Goal: Task Accomplishment & Management: Use online tool/utility

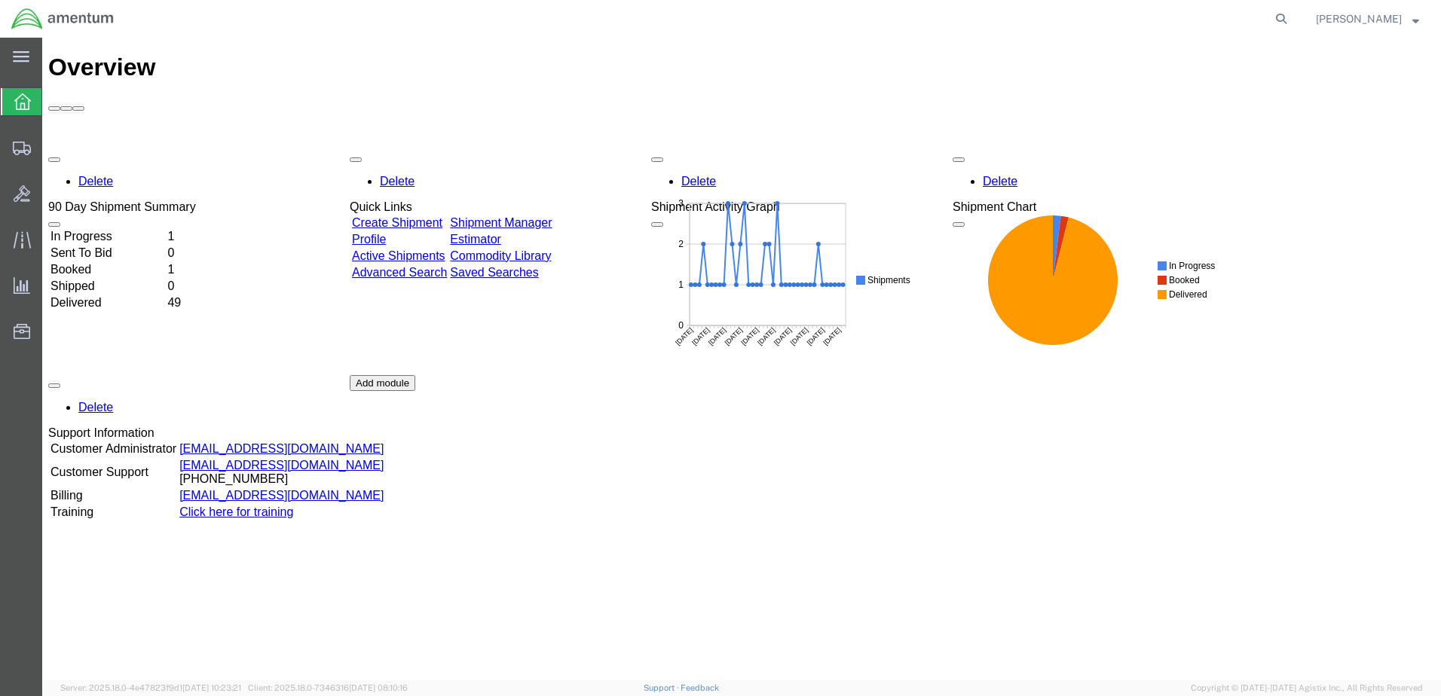
click at [86, 229] on td "In Progress" at bounding box center [107, 236] width 115 height 15
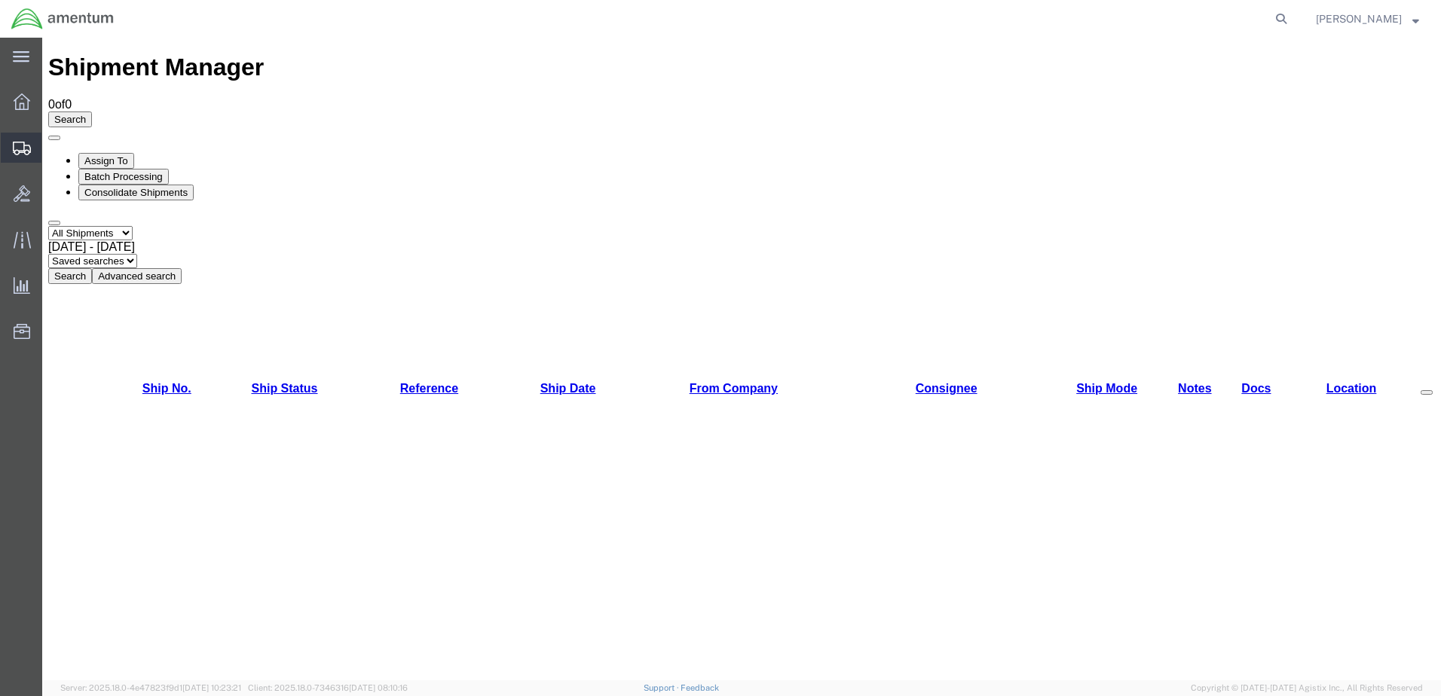
click at [20, 145] on icon at bounding box center [22, 149] width 18 height 14
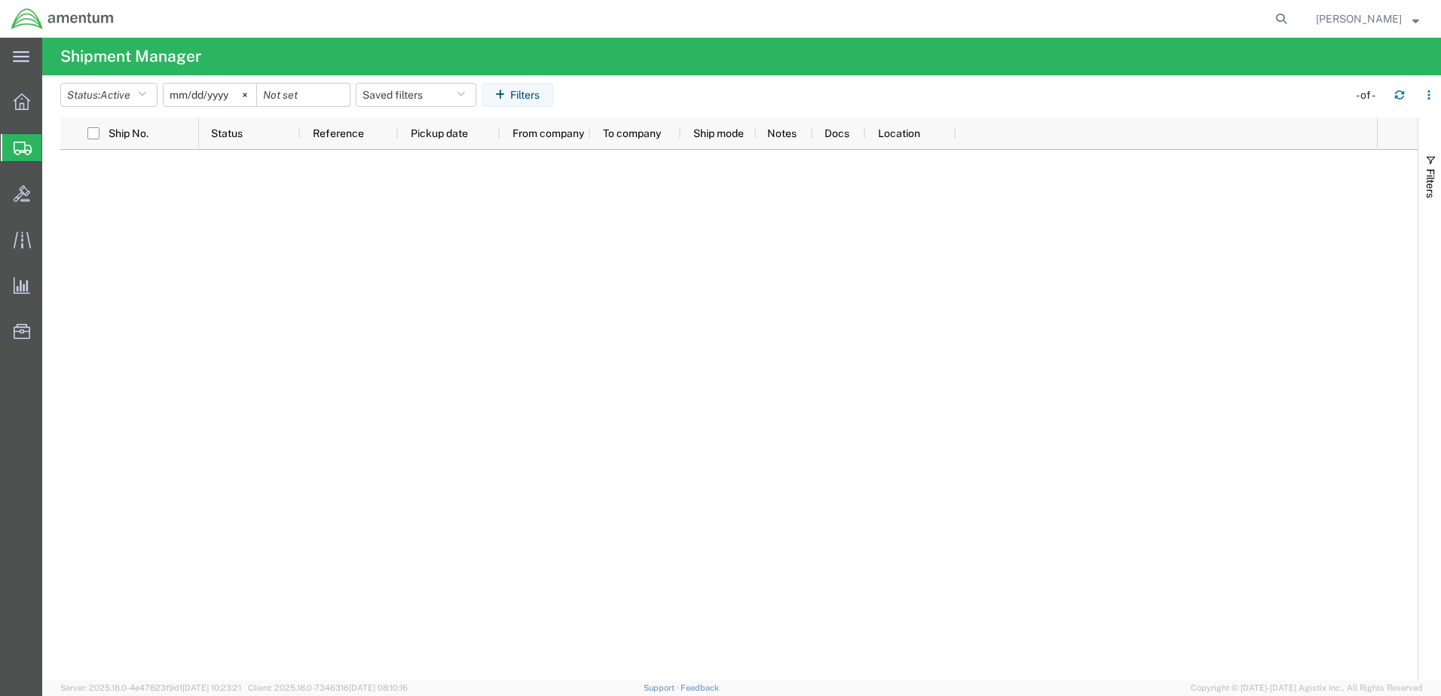
click at [275, 323] on div at bounding box center [788, 415] width 1178 height 530
click at [0, 0] on span "Shipment Manager" at bounding box center [0, 0] width 0 height 0
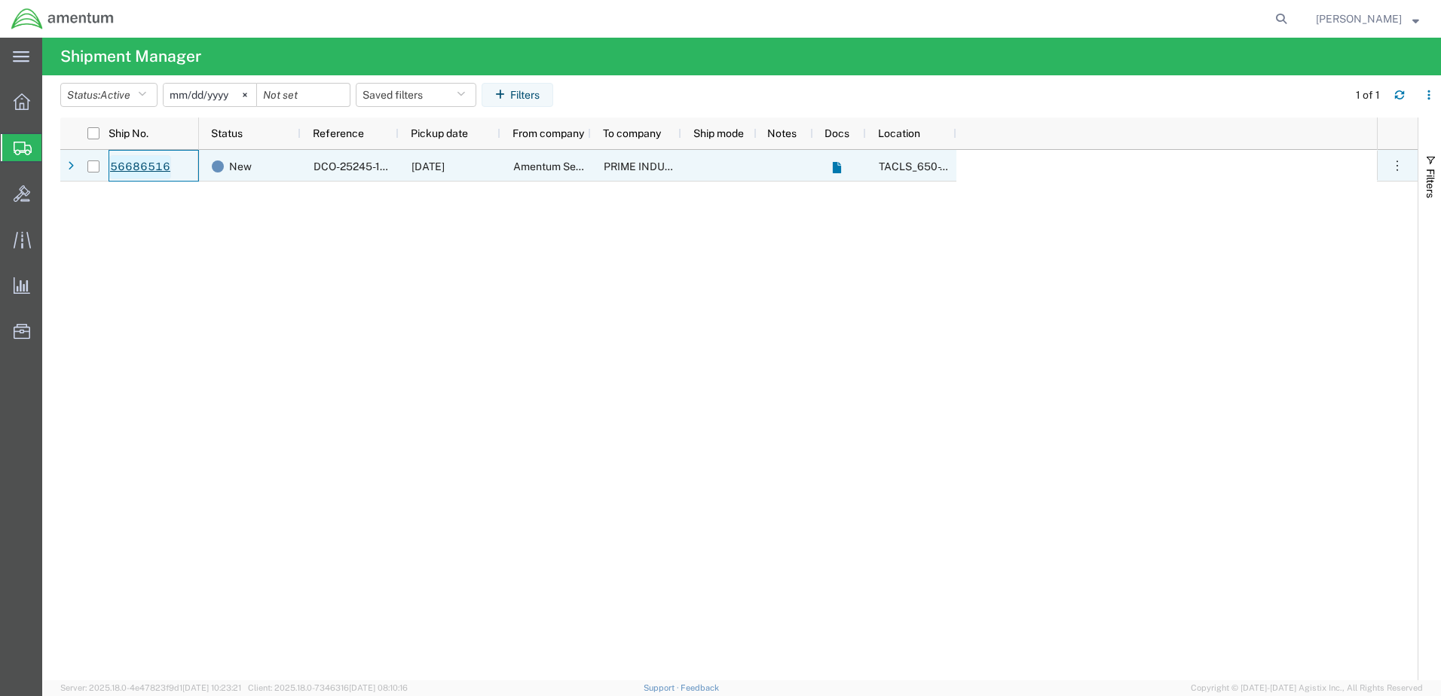
click at [122, 167] on link "56686516" at bounding box center [140, 167] width 62 height 24
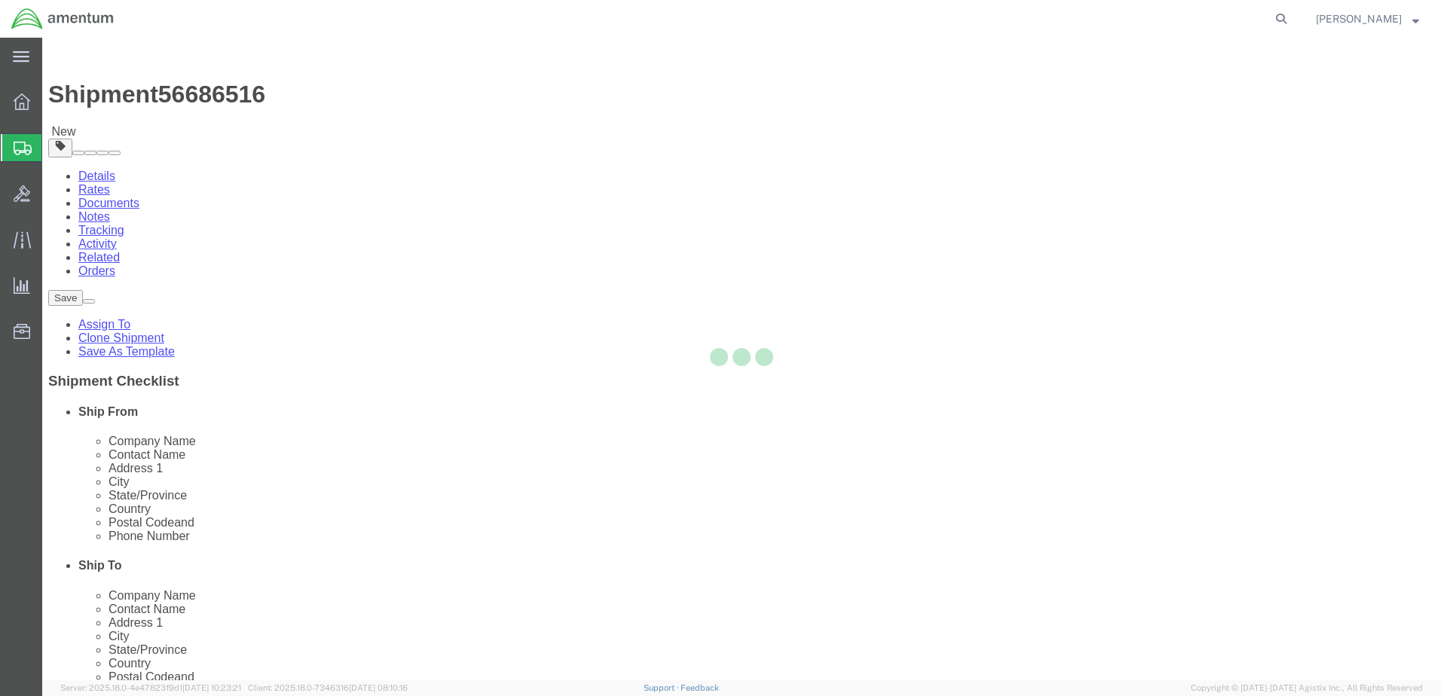
select select "42724"
select select
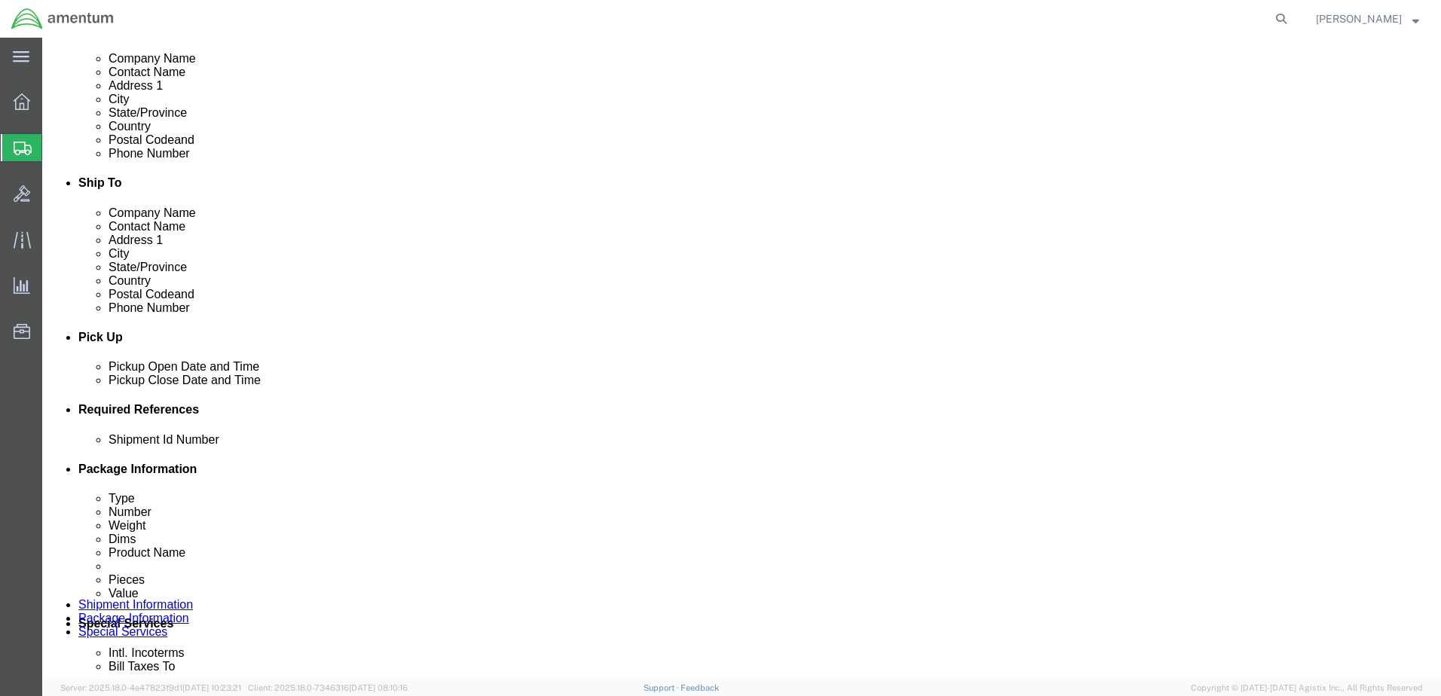
scroll to position [452, 0]
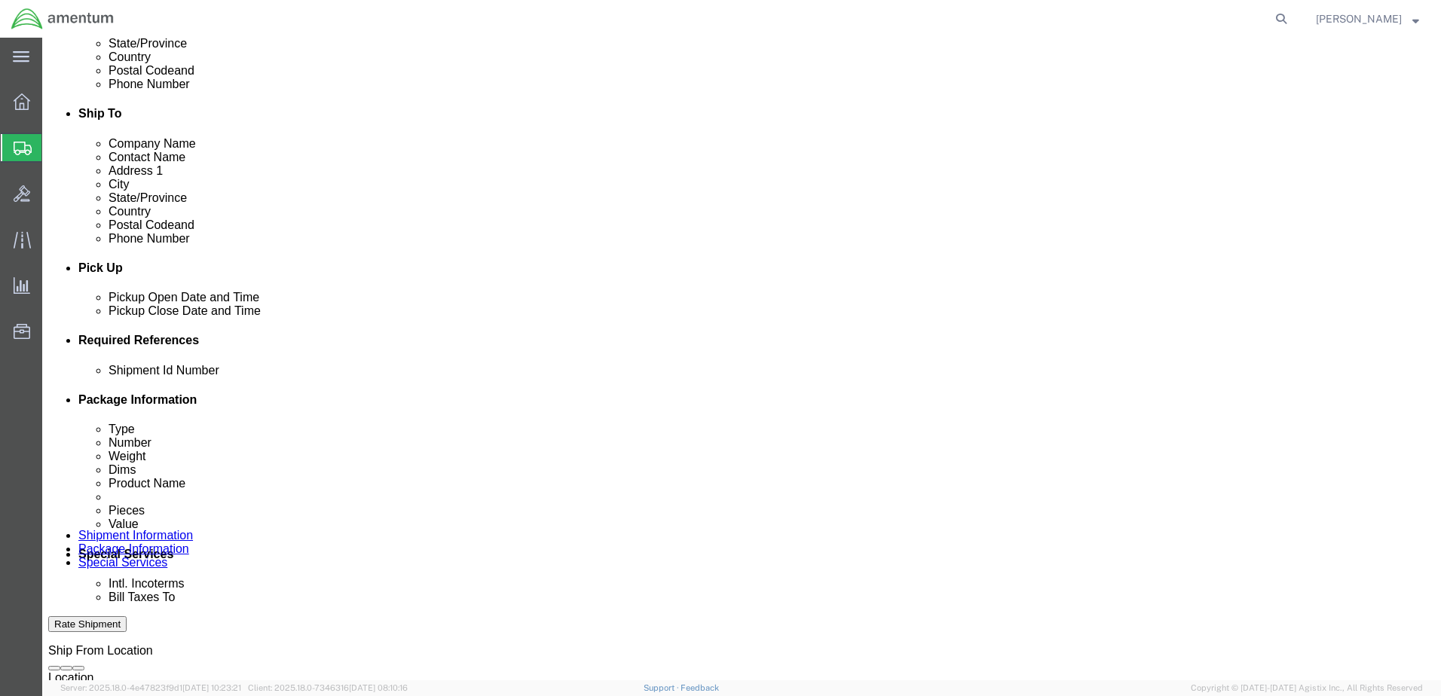
click button "Rate Shipment"
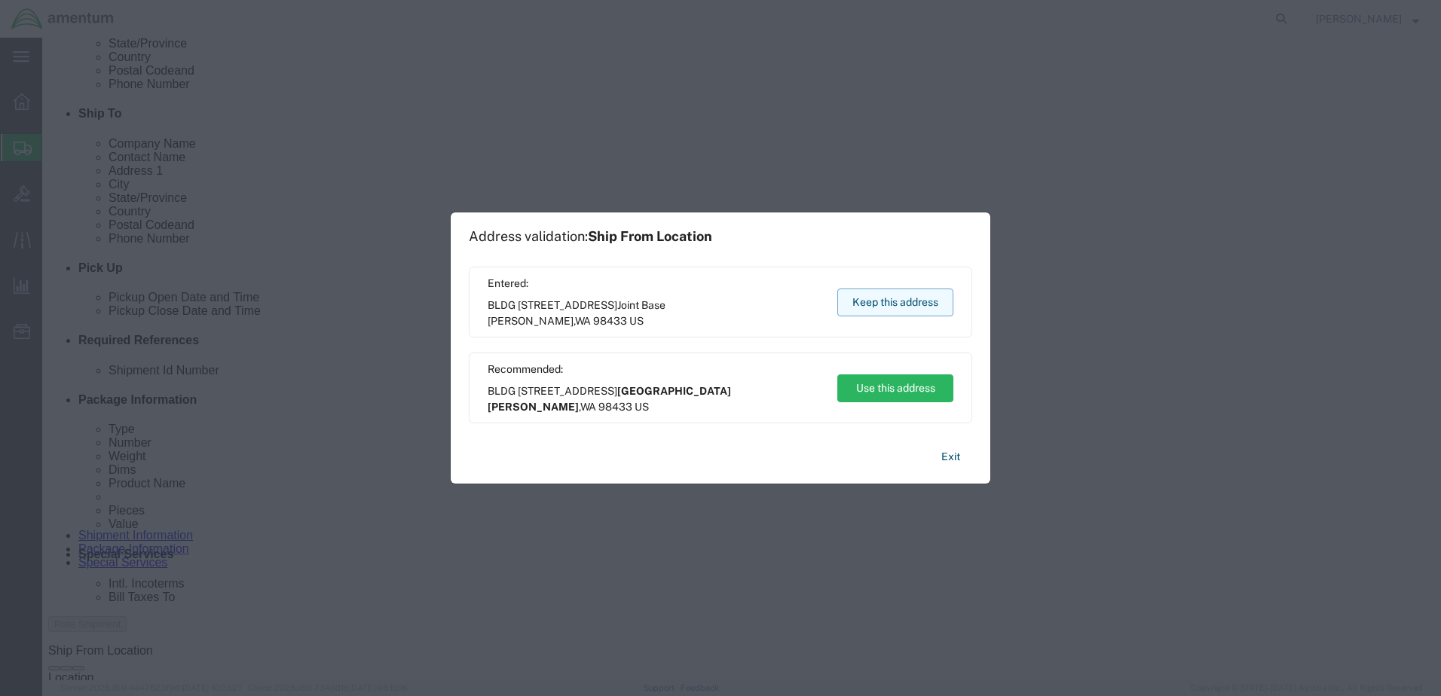
click at [881, 311] on button "Keep this address" at bounding box center [895, 303] width 116 height 28
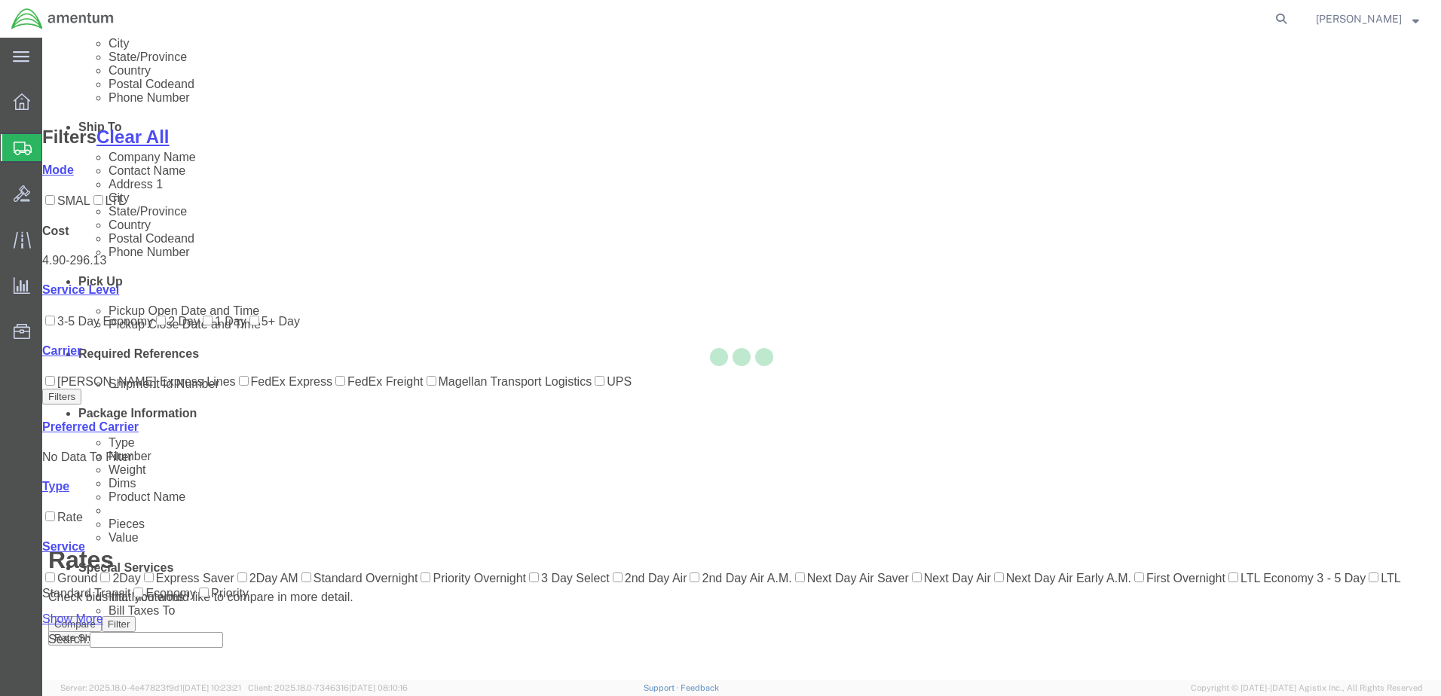
scroll to position [86, 0]
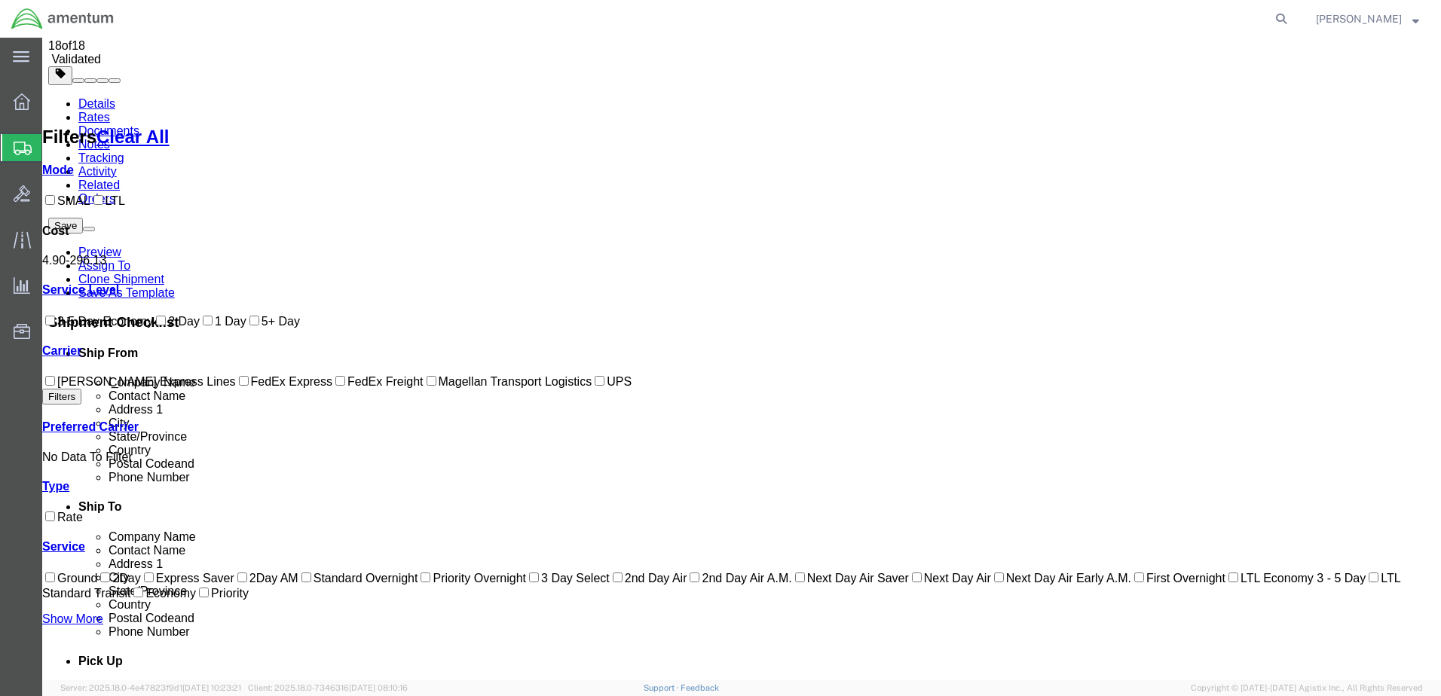
click at [239, 386] on input "FedEx Express" at bounding box center [244, 381] width 10 height 10
checkbox input "true"
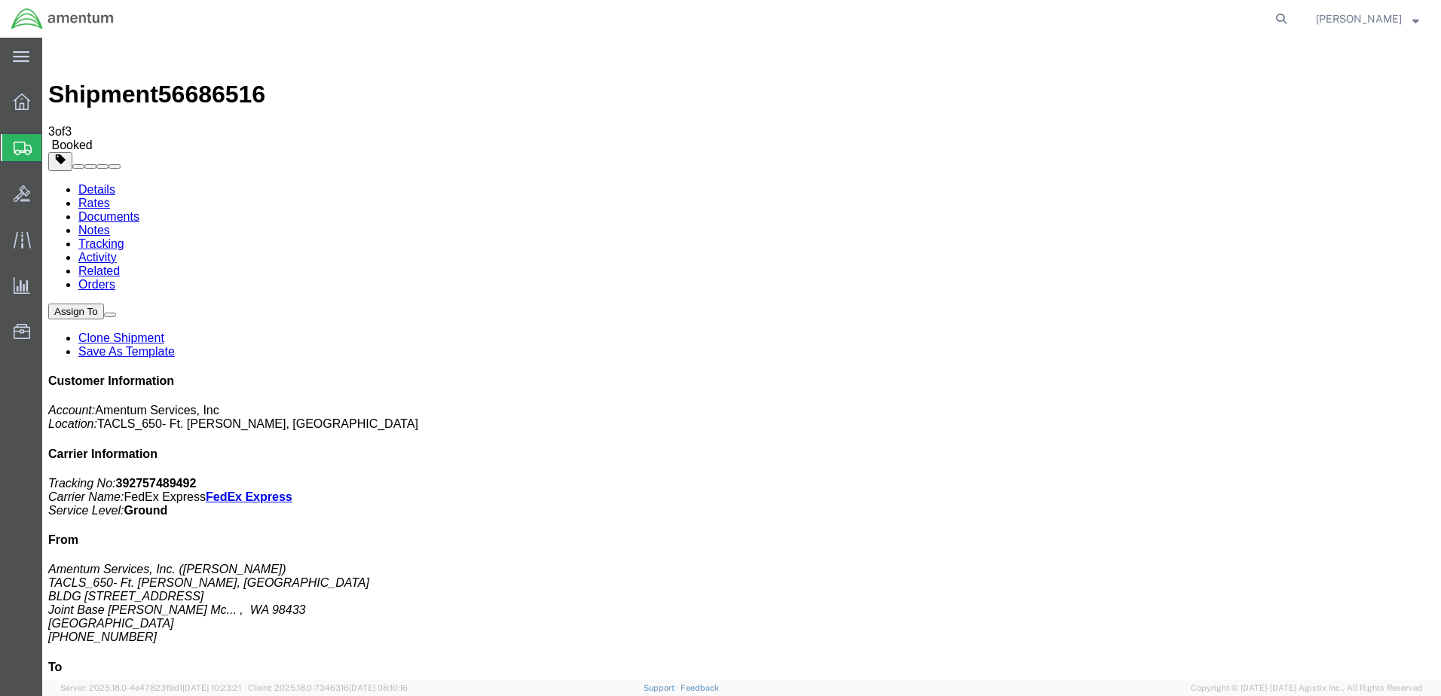
drag, startPoint x: 627, startPoint y: 272, endPoint x: 311, endPoint y: 356, distance: 326.8
